Goal: Task Accomplishment & Management: Complete application form

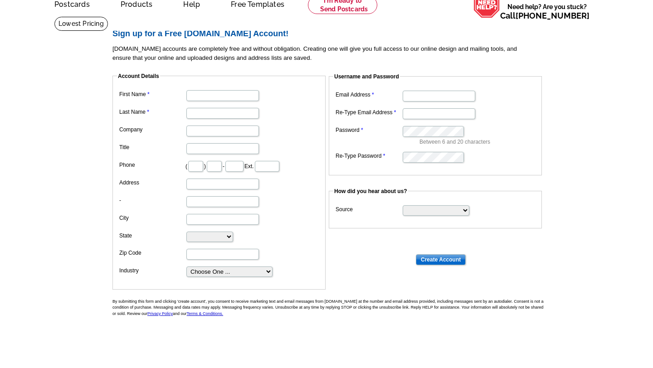
scroll to position [47, 0]
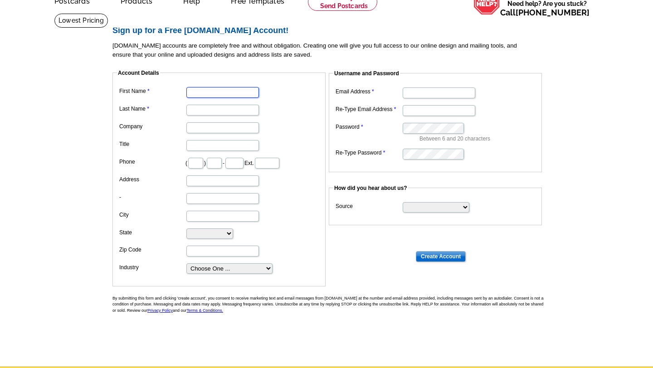
click at [199, 90] on input "First Name" at bounding box center [222, 92] width 73 height 11
type input "[PERSON_NAME]"
click at [197, 109] on input "Last Name" at bounding box center [222, 110] width 73 height 11
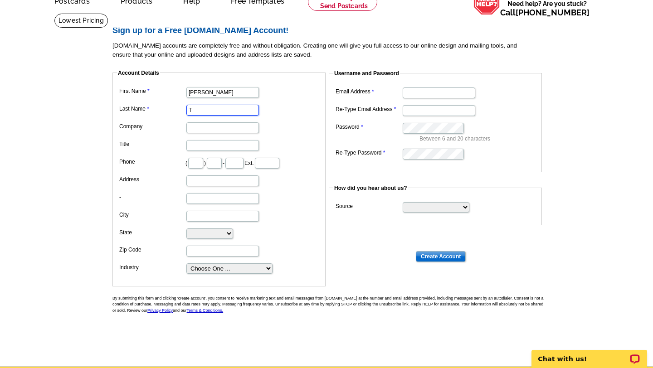
scroll to position [0, 0]
type input "[PERSON_NAME]"
click at [160, 137] on dl "First Name [PERSON_NAME] Last Name [PERSON_NAME] Company Title Phone ( ) - Ext.…" at bounding box center [219, 180] width 204 height 190
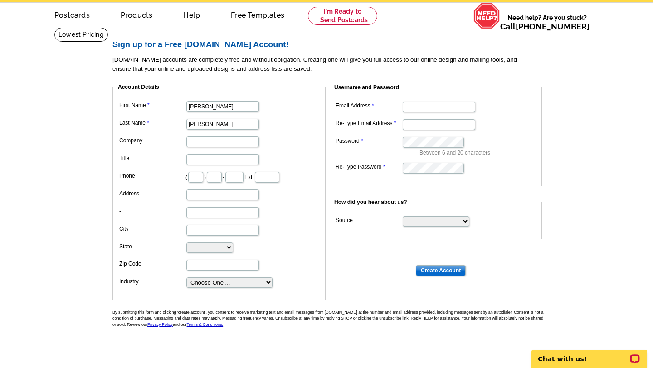
scroll to position [32, 0]
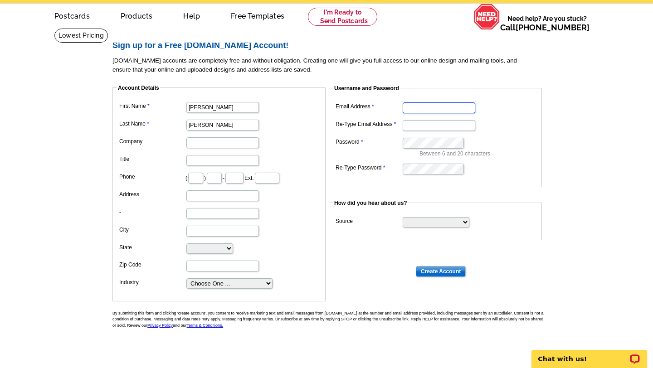
click at [416, 105] on input "Email Address" at bounding box center [439, 107] width 73 height 11
type input "[EMAIL_ADDRESS][DOMAIN_NAME]"
click at [417, 126] on input "Re-Type Email Address" at bounding box center [439, 125] width 73 height 11
type input "[EMAIL_ADDRESS][DOMAIN_NAME]"
click at [522, 184] on fieldset "Username and Password Email Address [EMAIL_ADDRESS][DOMAIN_NAME] Re-Type Email …" at bounding box center [435, 135] width 213 height 103
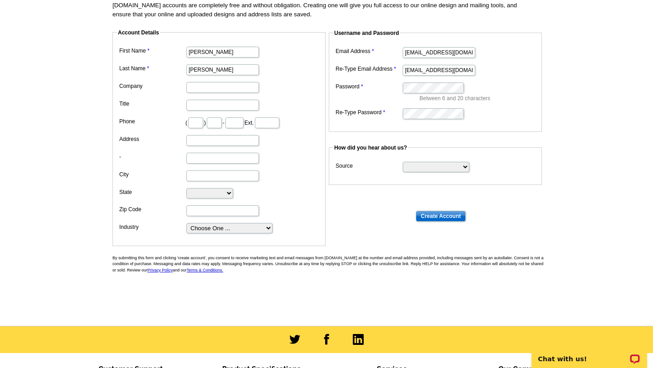
scroll to position [98, 0]
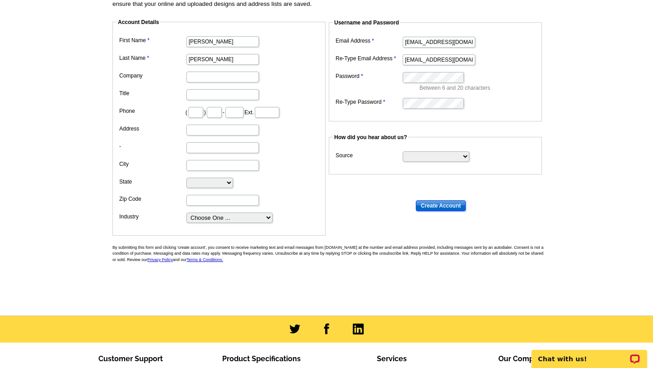
click at [446, 203] on input "Create Account" at bounding box center [441, 205] width 50 height 11
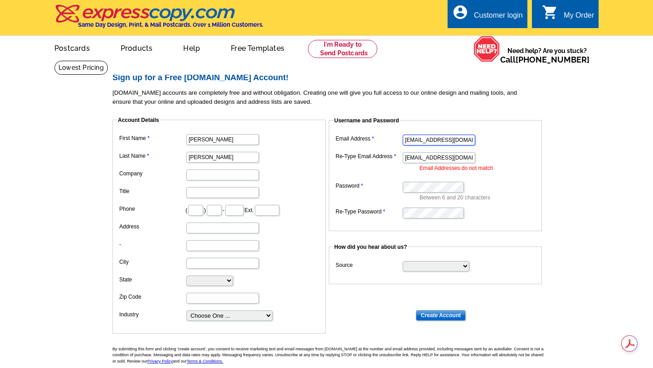
click at [412, 140] on input "[EMAIL_ADDRESS][DOMAIN_NAME]" at bounding box center [439, 140] width 73 height 11
type input "[EMAIL_ADDRESS][DOMAIN_NAME]"
click at [484, 123] on fieldset "Username and Password Email Address sarataylor@kw.com Re-Type Email Address sar…" at bounding box center [435, 173] width 213 height 115
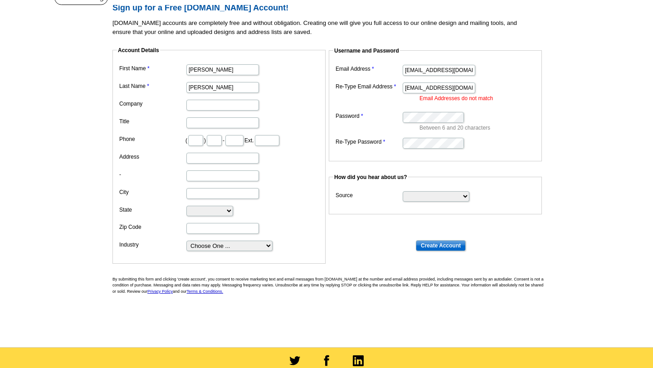
scroll to position [71, 0]
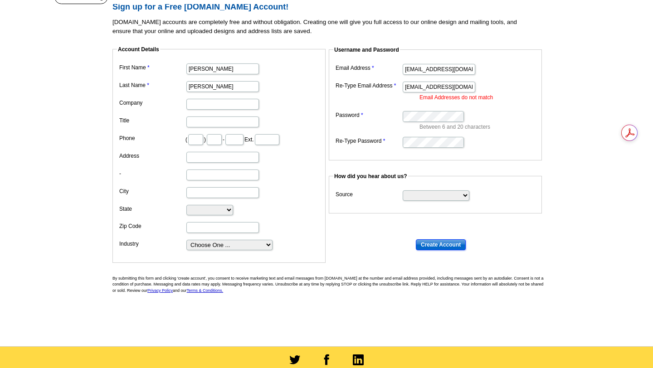
click at [441, 242] on input "Create Account" at bounding box center [441, 244] width 50 height 11
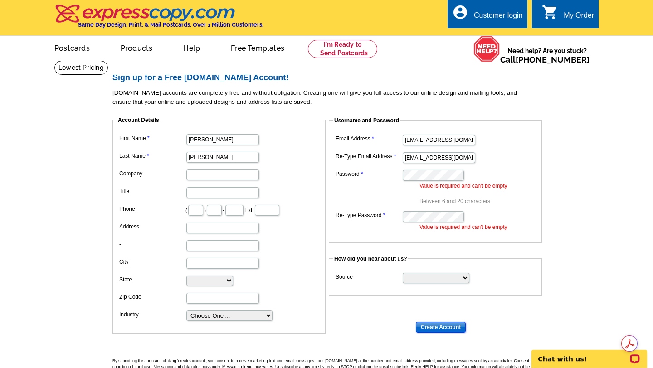
click at [442, 326] on input "Create Account" at bounding box center [441, 327] width 50 height 11
